Goal: Task Accomplishment & Management: Use online tool/utility

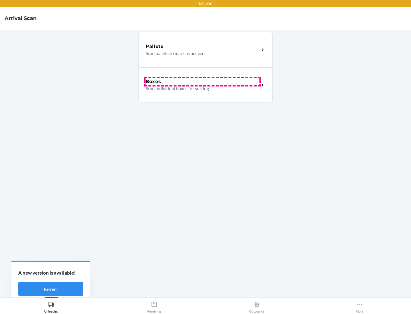
click at [202, 82] on div "Boxes" at bounding box center [203, 81] width 114 height 7
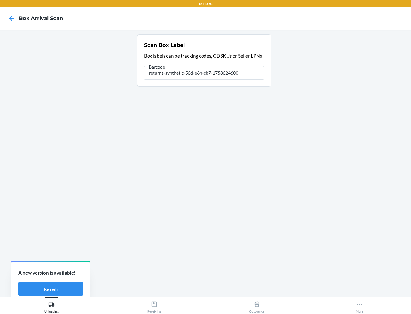
type input "returns-synthetic-56d-e6n-cb7-1758624600"
